Goal: Task Accomplishment & Management: Use online tool/utility

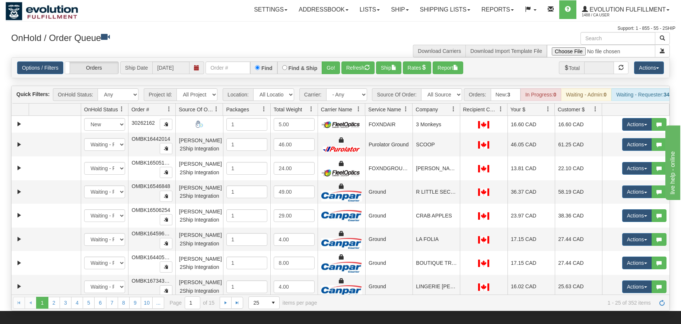
click at [307, 44] on div "OnHold / Order Queue" at bounding box center [173, 39] width 335 height 15
click at [255, 8] on link "Settings" at bounding box center [270, 9] width 45 height 19
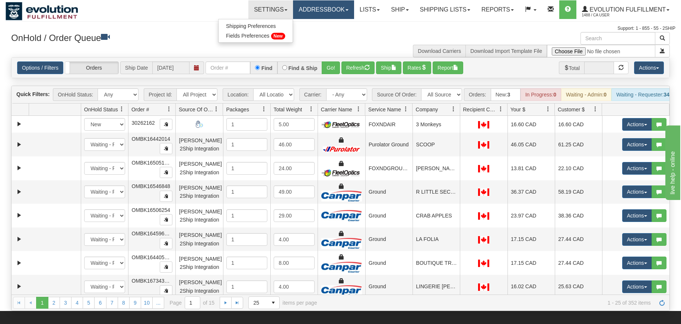
click at [311, 11] on link "Addressbook" at bounding box center [323, 9] width 61 height 19
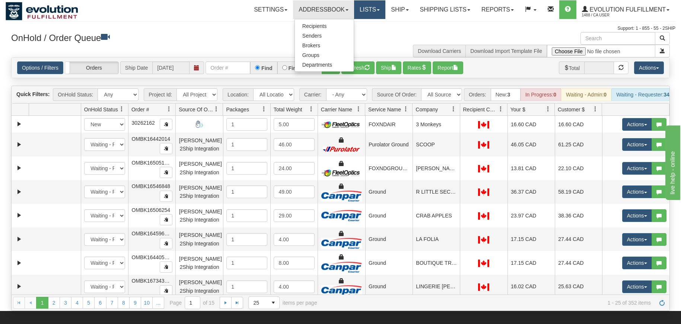
click at [373, 7] on link "Lists" at bounding box center [369, 9] width 31 height 19
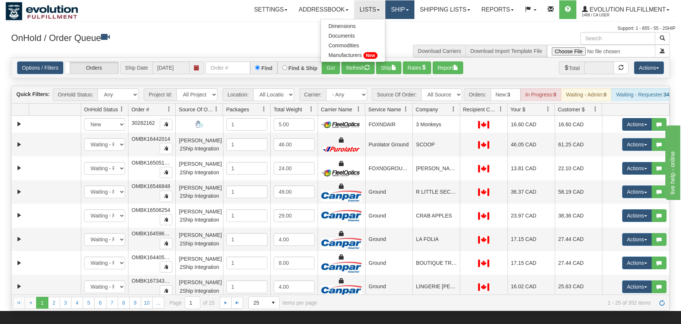
click at [397, 6] on link "Ship" at bounding box center [399, 9] width 29 height 19
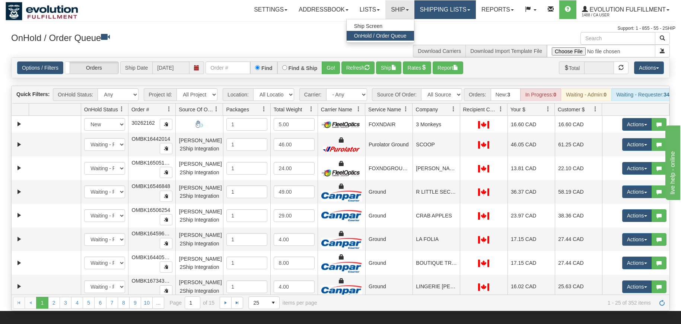
click at [447, 4] on link "Shipping lists" at bounding box center [444, 9] width 61 height 19
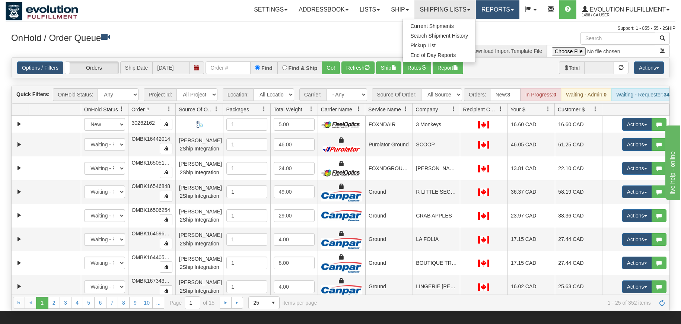
click at [494, 7] on link "Reports" at bounding box center [498, 9] width 44 height 19
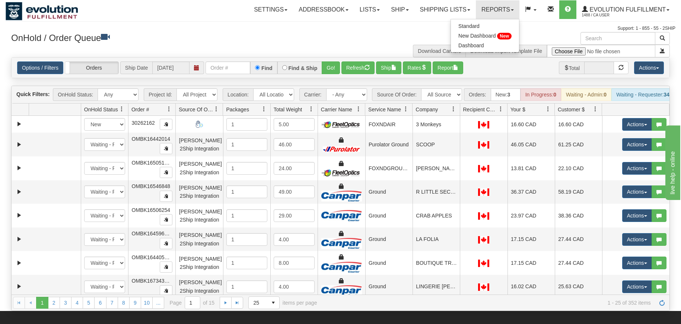
click at [355, 35] on div "Download Carriers Download Import Template File" at bounding box center [508, 44] width 335 height 25
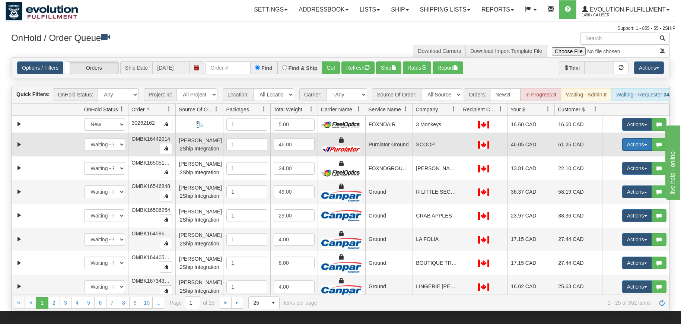
click at [642, 143] on button "Actions" at bounding box center [637, 144] width 30 height 13
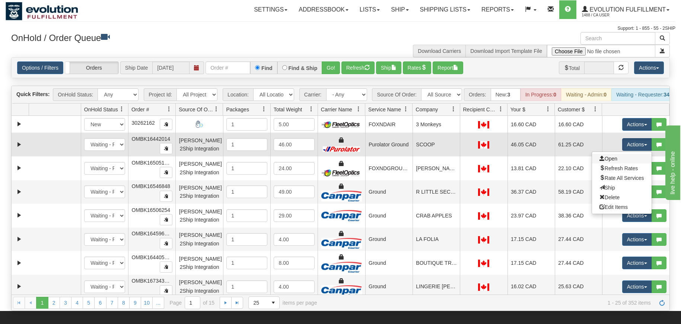
click at [624, 157] on link "Open" at bounding box center [622, 159] width 60 height 10
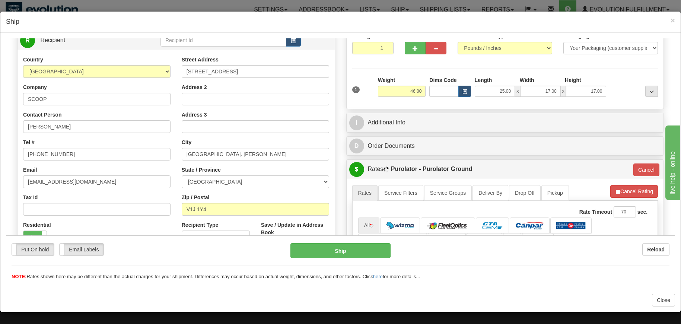
scroll to position [224, 0]
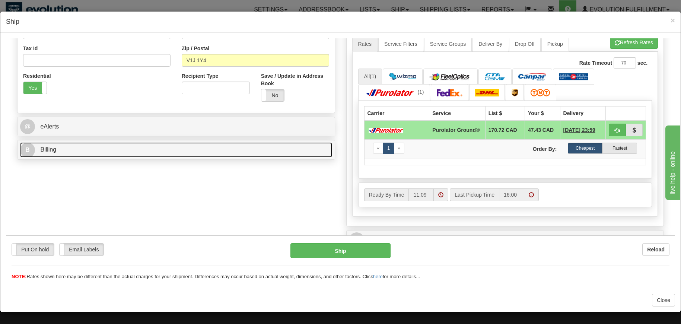
click at [101, 150] on link "B Billing" at bounding box center [176, 149] width 312 height 15
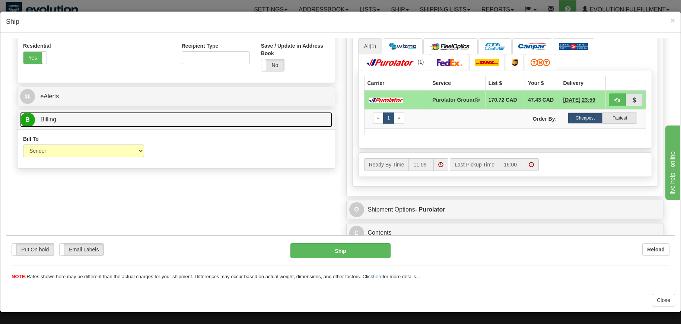
scroll to position [264, 0]
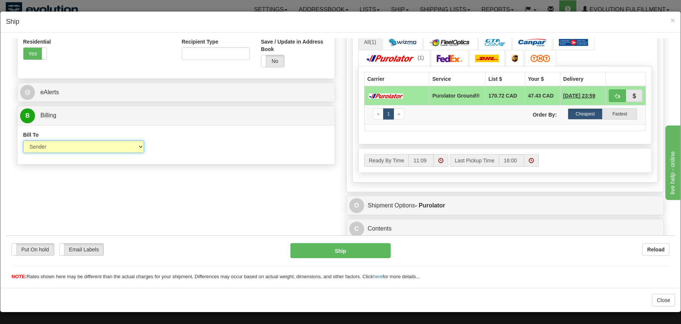
click at [23, 140] on select "Sender Recipient Third Party Collect" at bounding box center [83, 146] width 121 height 13
select select "3"
click option "Third Party" at bounding box center [6, 38] width 0 height 0
type input "260"
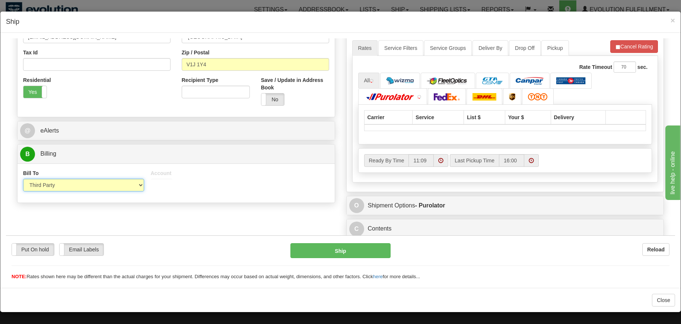
scroll to position [224, 0]
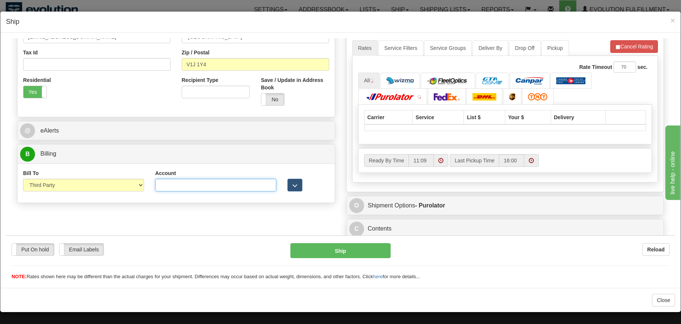
click at [168, 181] on input "Account" at bounding box center [215, 184] width 121 height 13
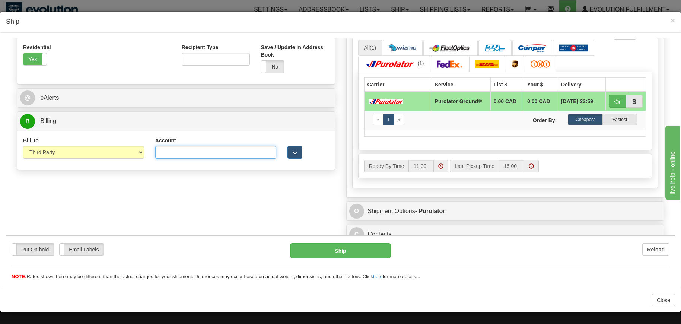
scroll to position [264, 0]
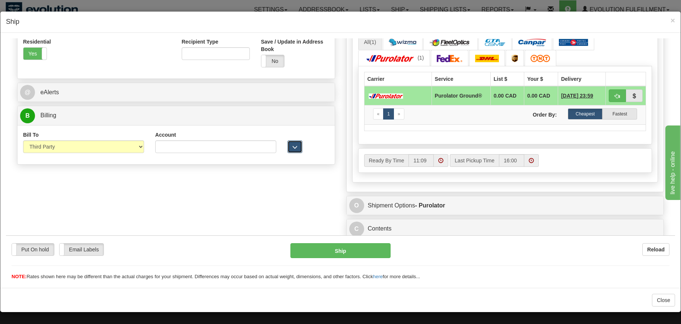
click at [289, 142] on button "button" at bounding box center [294, 146] width 15 height 13
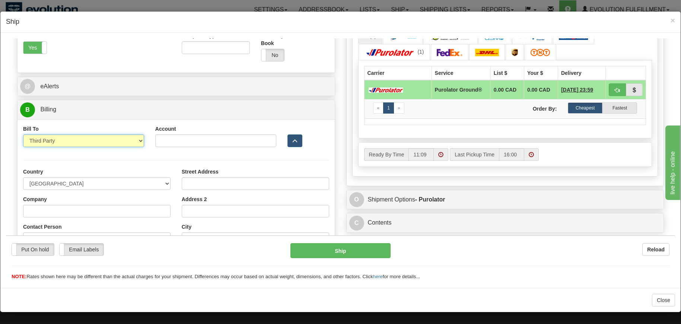
click at [23, 134] on select "Sender Recipient Third Party Collect" at bounding box center [83, 140] width 121 height 13
click at [137, 140] on select "Sender Recipient Third Party Collect" at bounding box center [83, 140] width 121 height 13
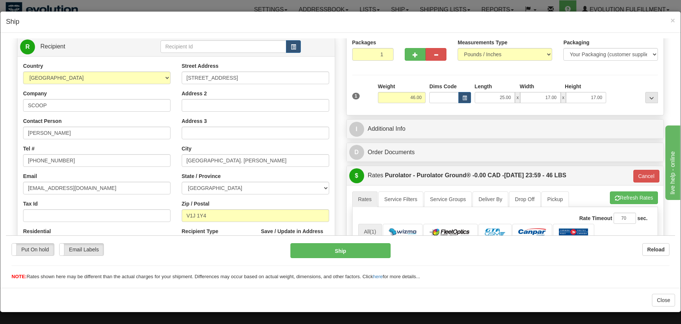
scroll to position [0, 0]
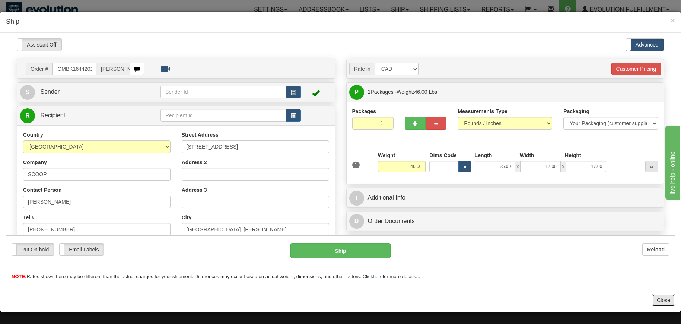
click at [660, 300] on button "Close" at bounding box center [663, 300] width 23 height 13
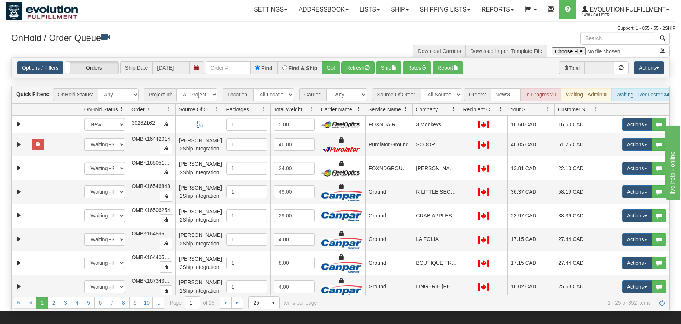
click at [352, 46] on div "Download Carriers Download Import Template File" at bounding box center [508, 44] width 335 height 25
click at [632, 13] on span "1488 / CA User" at bounding box center [610, 15] width 56 height 7
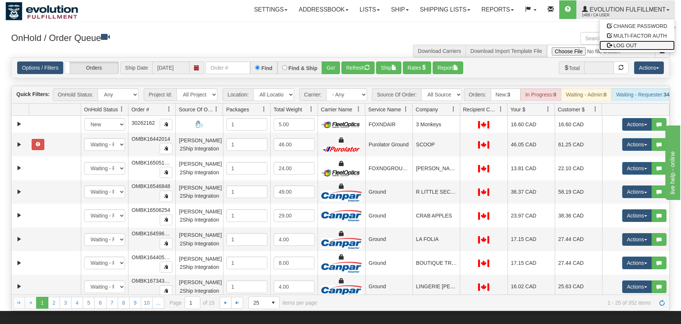
click at [629, 43] on span "LOG OUT" at bounding box center [625, 45] width 23 height 6
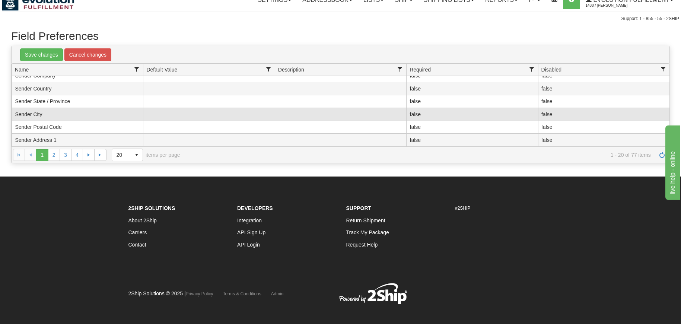
scroll to position [17, 0]
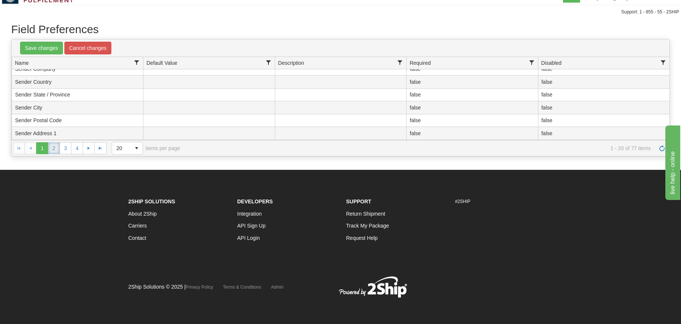
click at [58, 147] on link "2" at bounding box center [54, 148] width 12 height 12
